Goal: Transaction & Acquisition: Purchase product/service

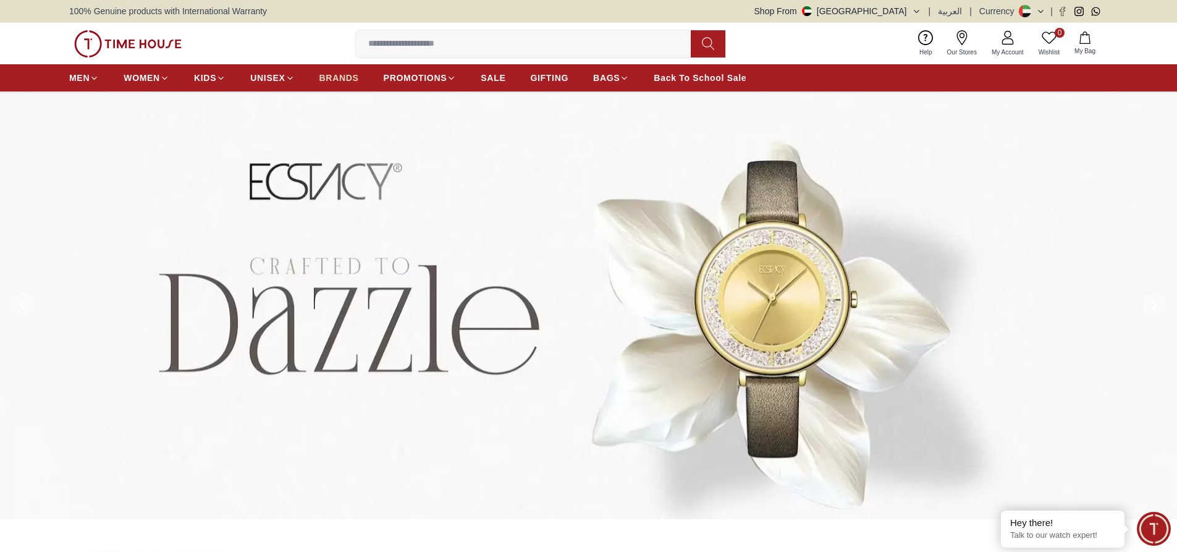
click at [339, 75] on span "BRANDS" at bounding box center [340, 78] width 40 height 12
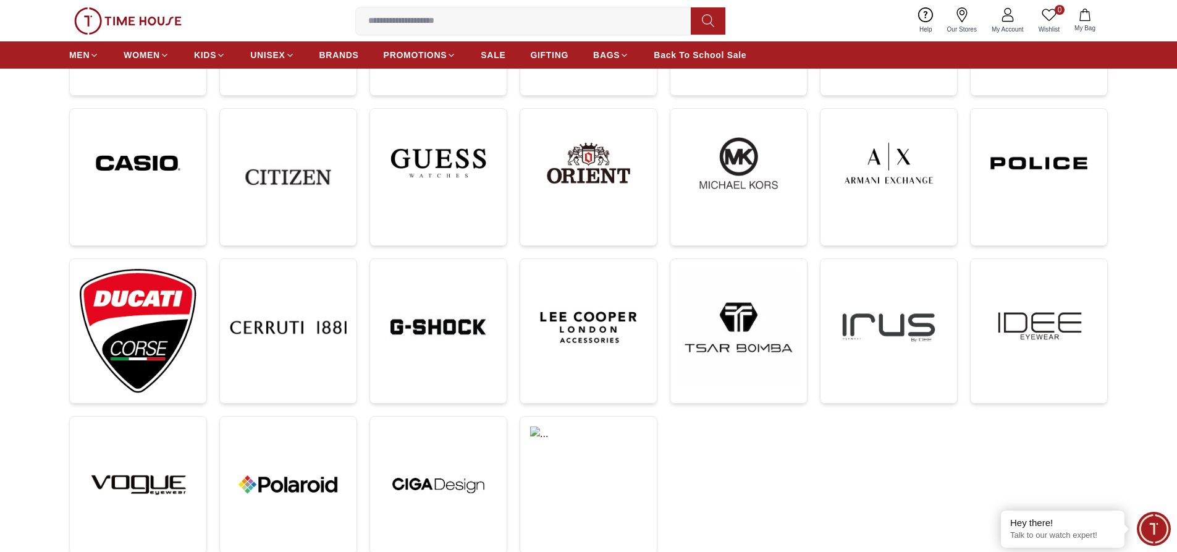
scroll to position [371, 0]
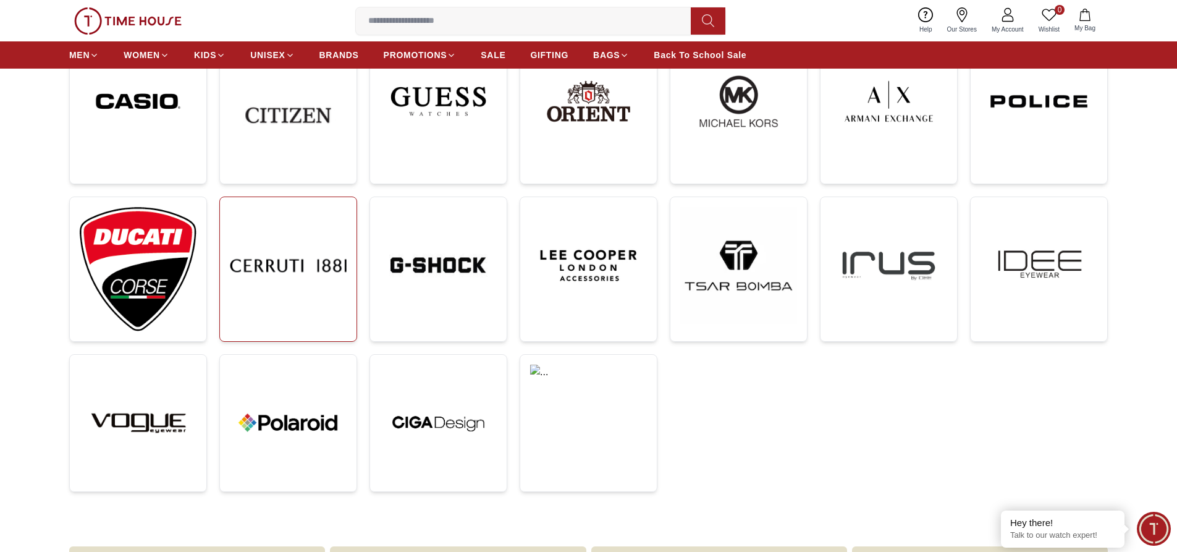
click at [273, 268] on img at bounding box center [288, 265] width 117 height 117
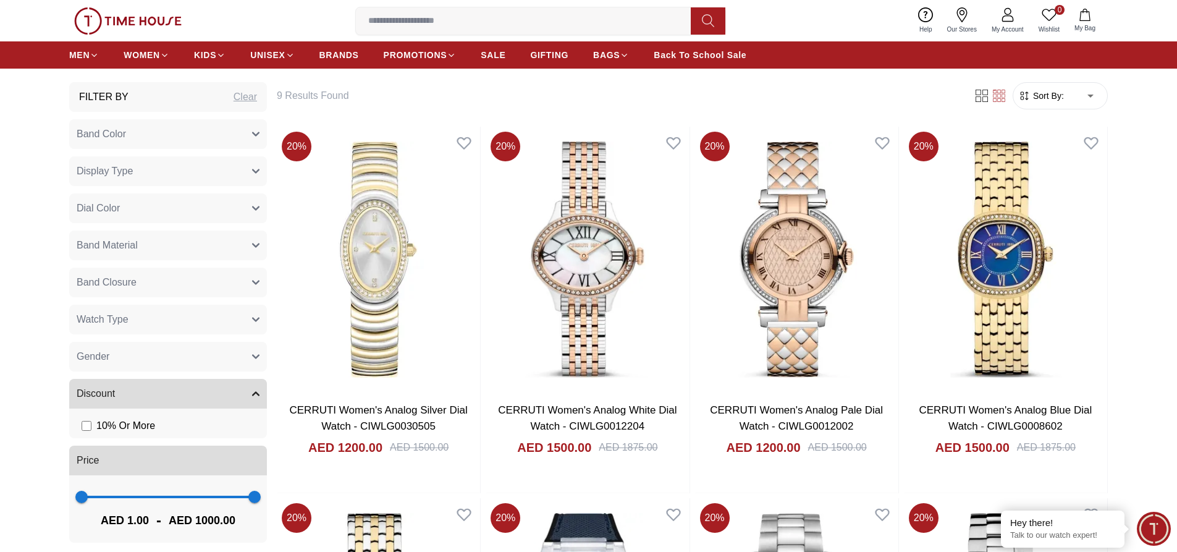
scroll to position [556, 0]
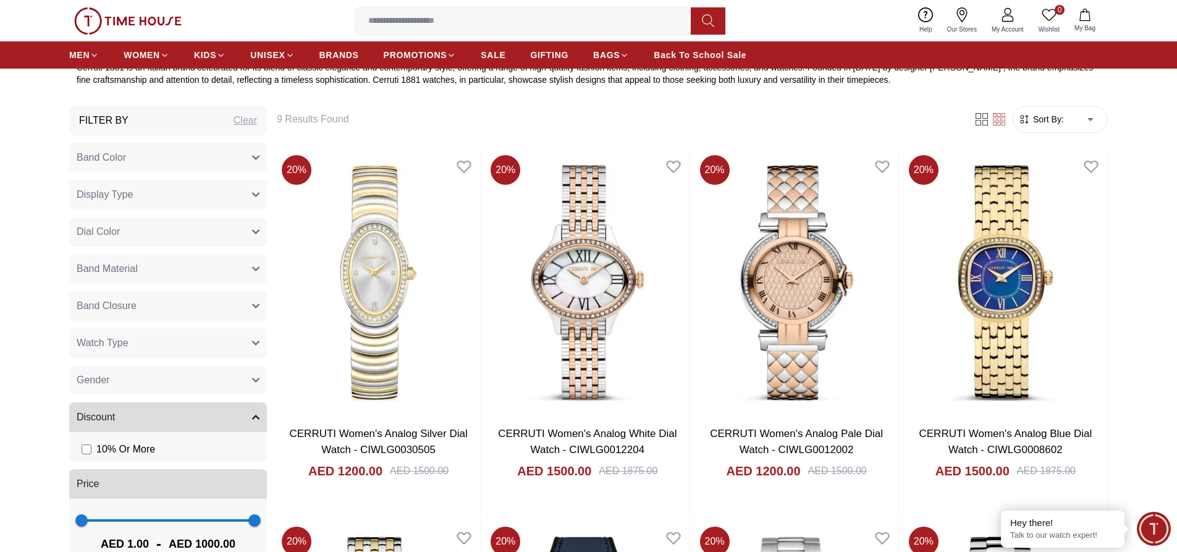
click at [194, 376] on button "Gender" at bounding box center [168, 380] width 198 height 30
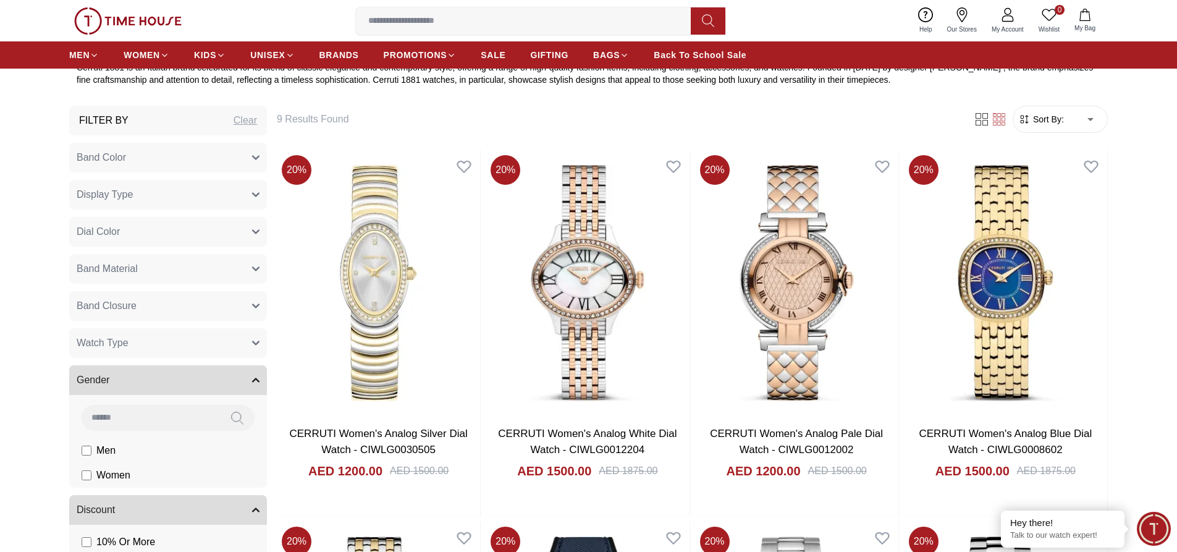
click at [0, 0] on li "Men" at bounding box center [0, 0] width 0 height 0
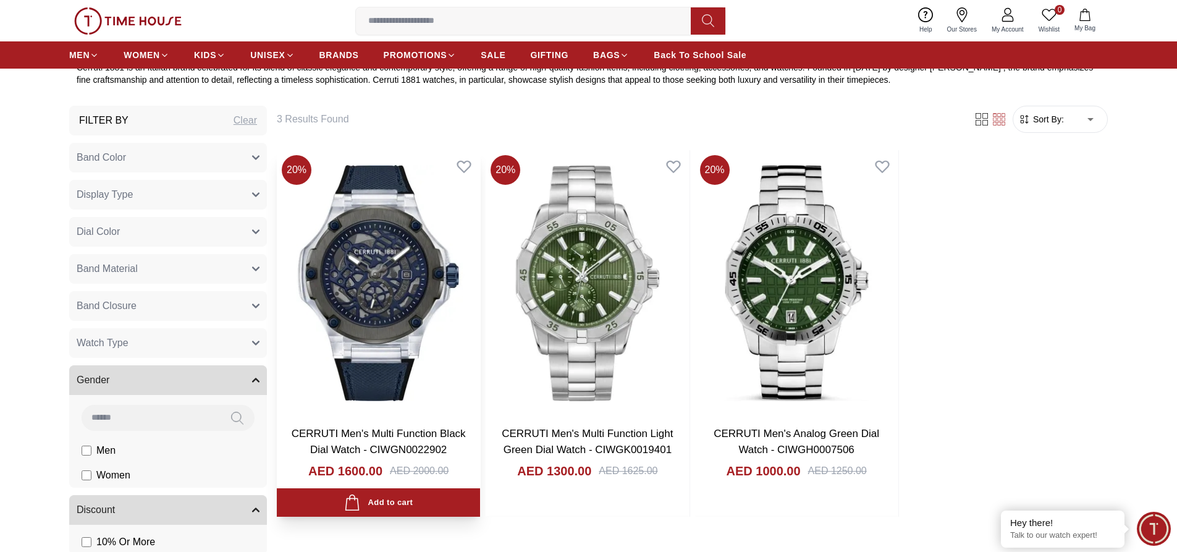
click at [299, 365] on img at bounding box center [378, 283] width 203 height 266
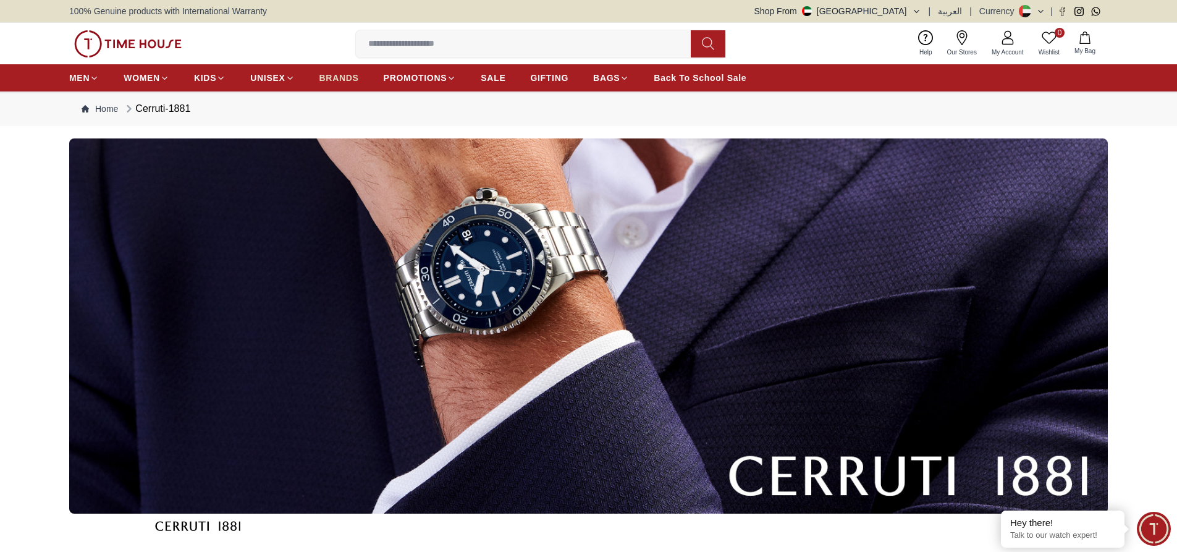
click at [334, 82] on span "BRANDS" at bounding box center [340, 78] width 40 height 12
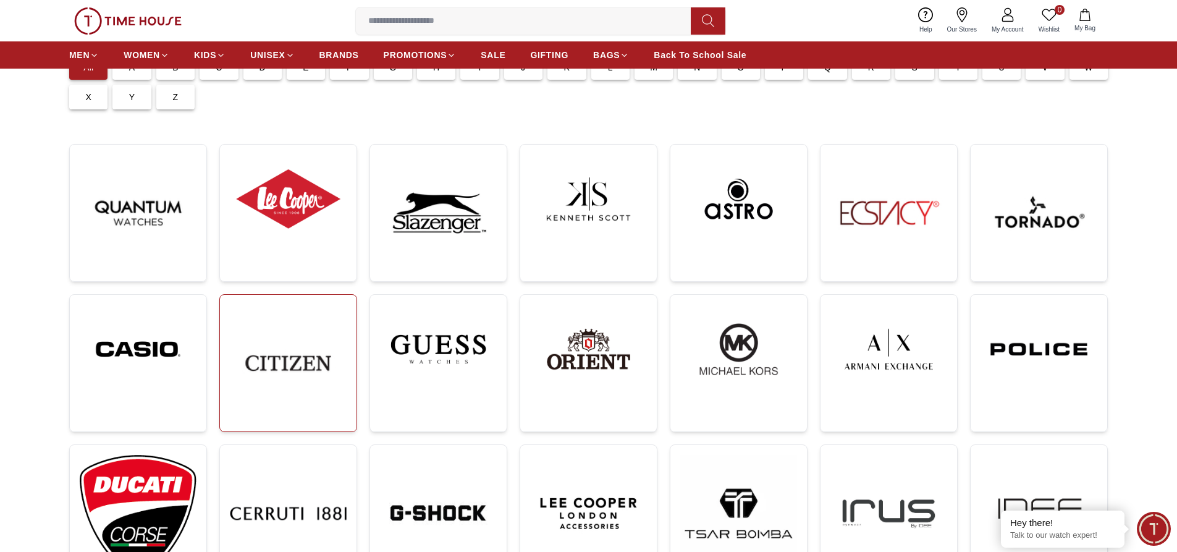
scroll to position [124, 0]
click at [151, 370] on img at bounding box center [138, 348] width 117 height 89
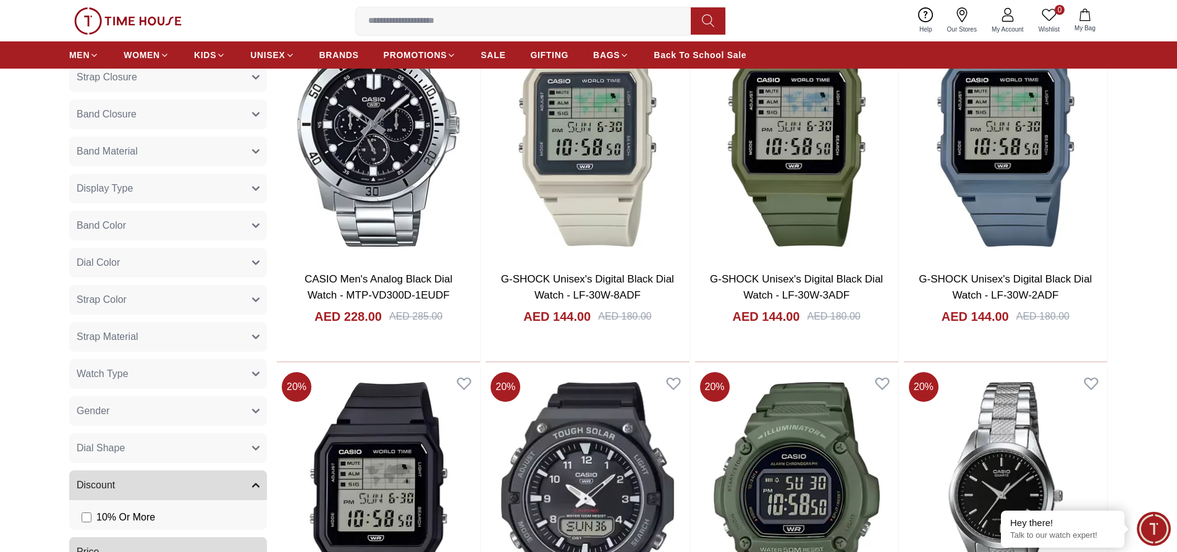
scroll to position [927, 0]
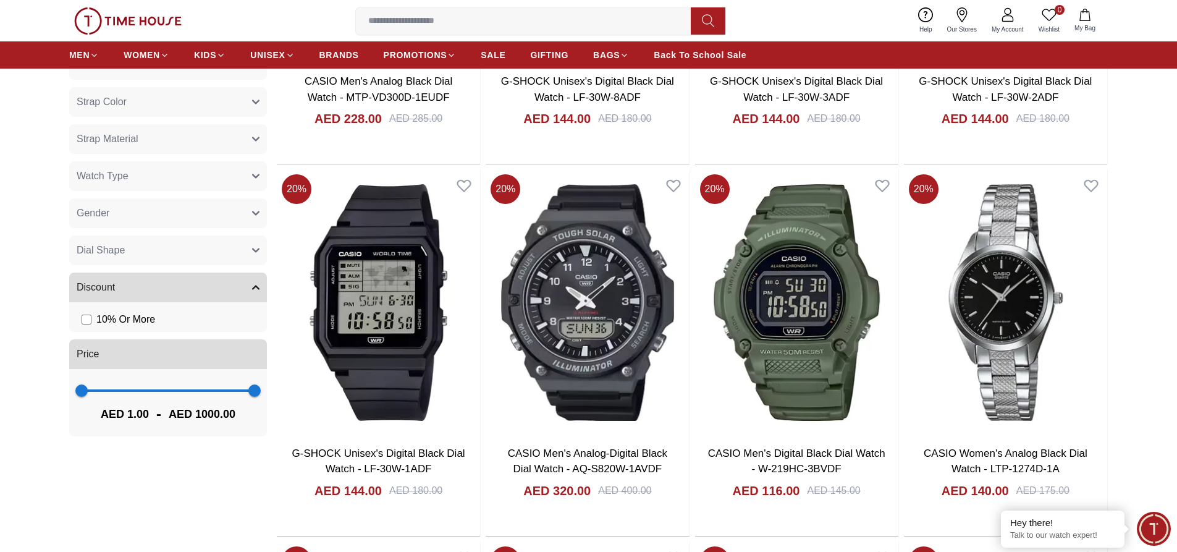
click at [189, 210] on button "Gender" at bounding box center [168, 213] width 198 height 30
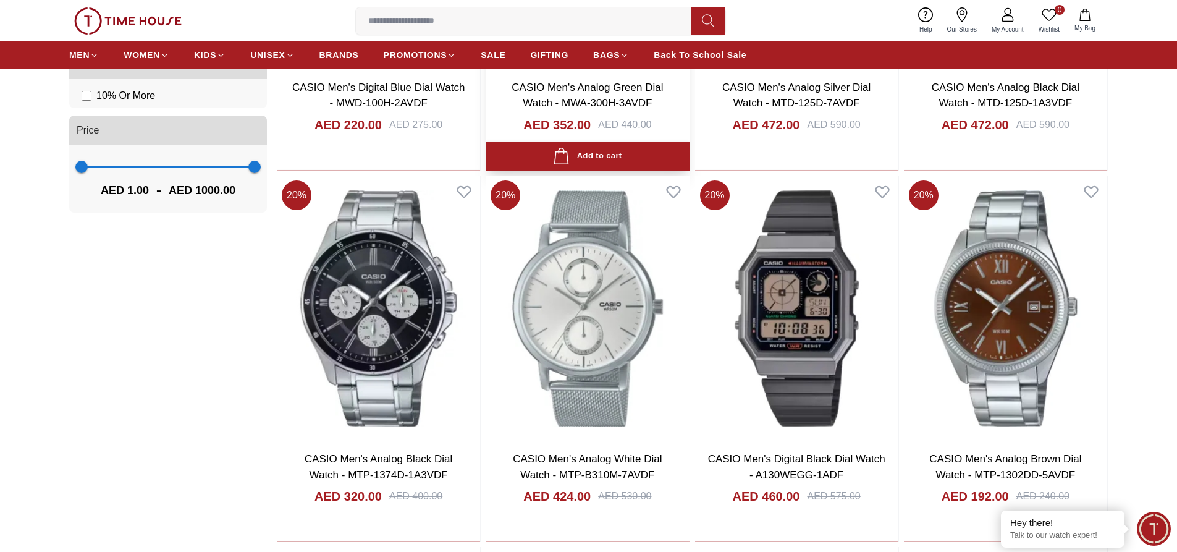
scroll to position [1298, 0]
